Goal: Check status: Check status

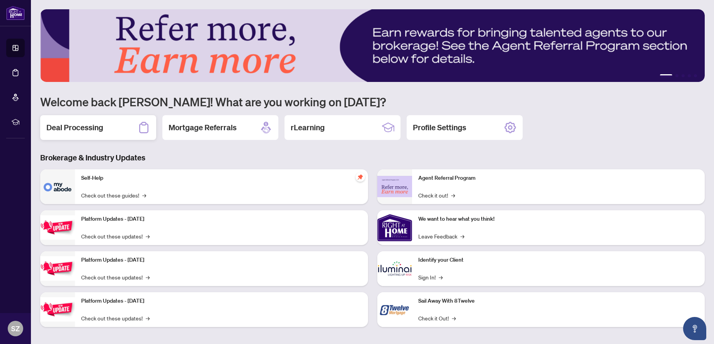
click at [67, 128] on h2 "Deal Processing" at bounding box center [74, 127] width 57 height 11
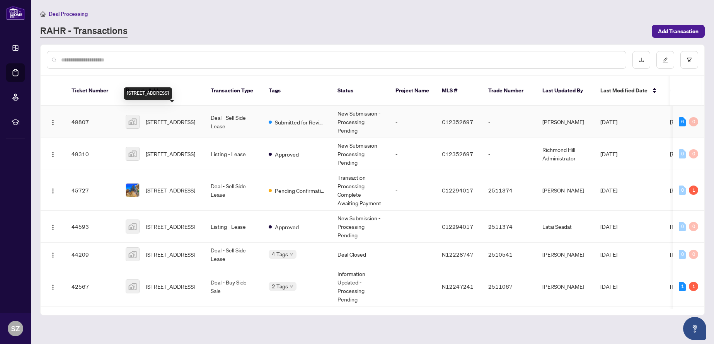
click at [171, 118] on span "66 Forest Manor Rd unit 1003, North York, Toronto, Ontario M2J 0B7, Canada" at bounding box center [170, 122] width 49 height 9
